Goal: Information Seeking & Learning: Learn about a topic

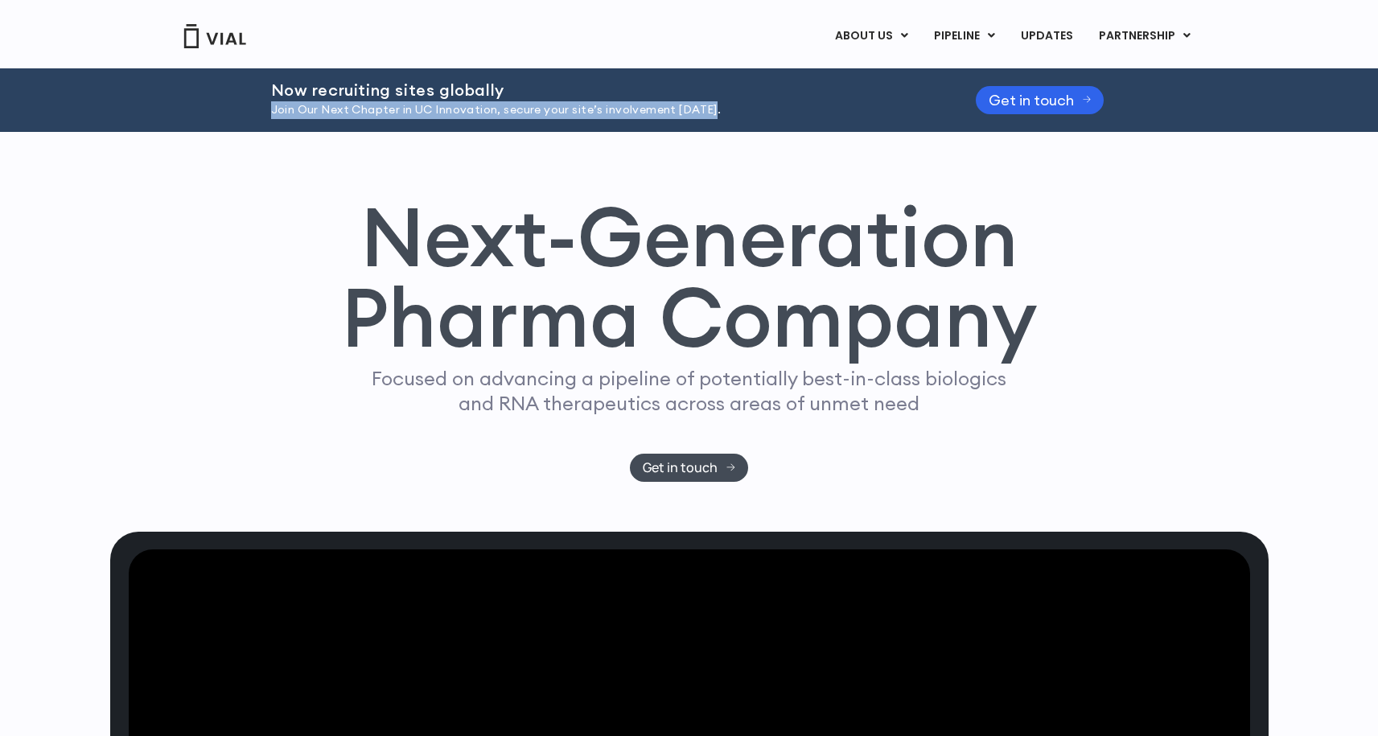
drag, startPoint x: 251, startPoint y: 106, endPoint x: 775, endPoint y: 112, distance: 523.7
click at [775, 112] on div "Now recruiting sites globally Join Our Next Chapter in UC Innovation, secure yo…" at bounding box center [689, 100] width 1378 height 64
copy p "Join Our Next Chapter in UC Innovation, secure your site’s involvement [DATE]."
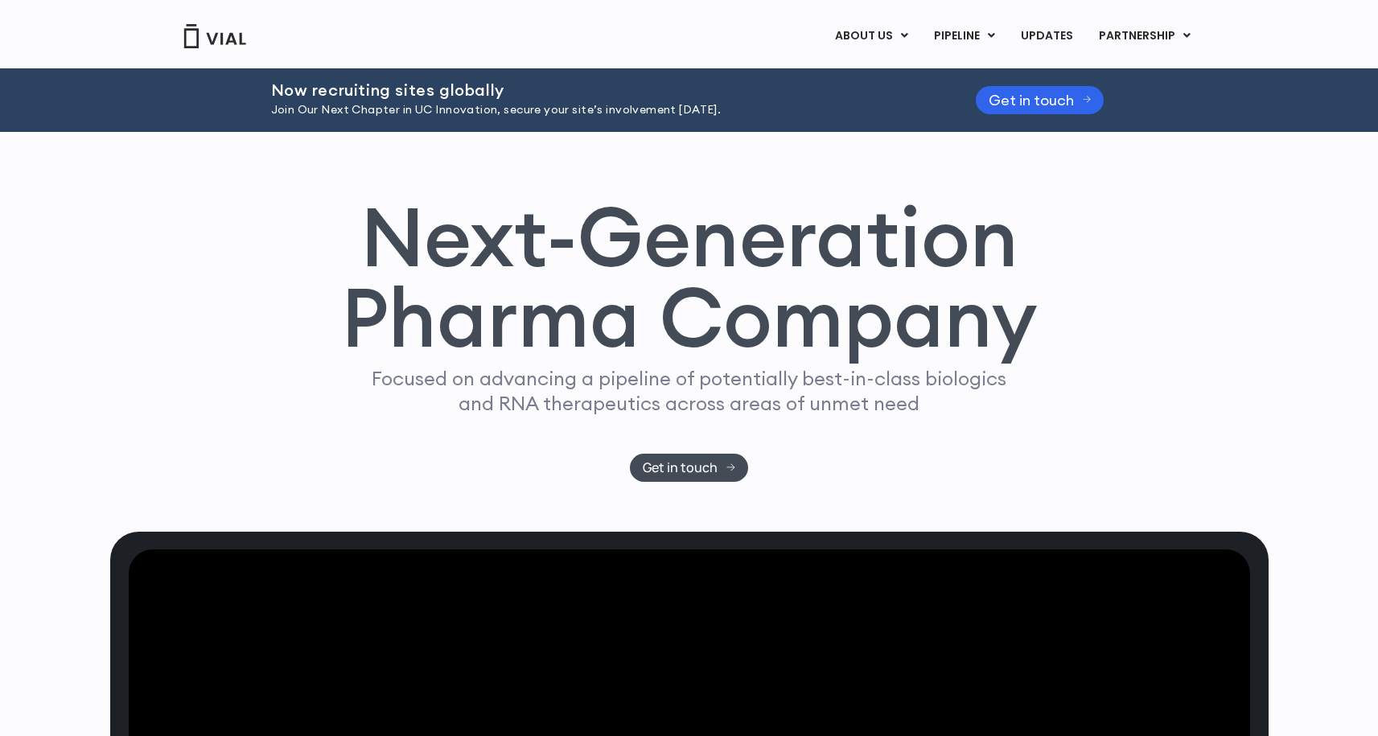
click at [544, 79] on div "Now recruiting sites globally Join Our Next Chapter in UC Innovation, secure yo…" at bounding box center [689, 100] width 837 height 64
